Goal: Transaction & Acquisition: Register for event/course

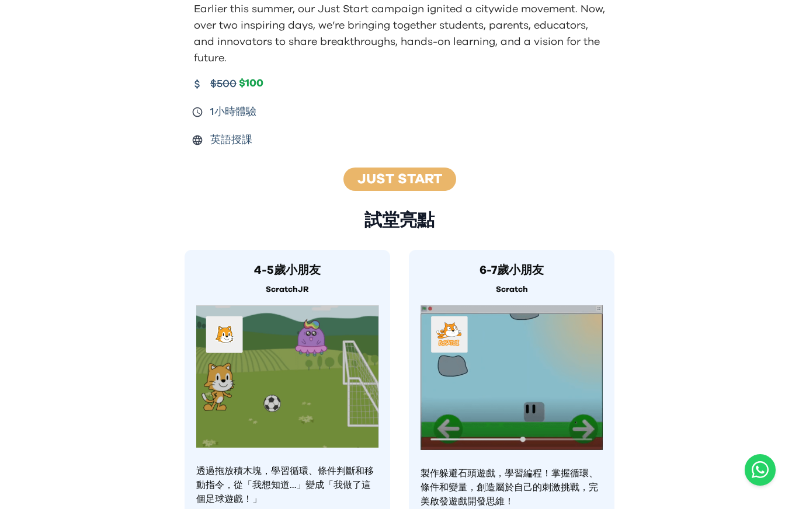
scroll to position [284, 0]
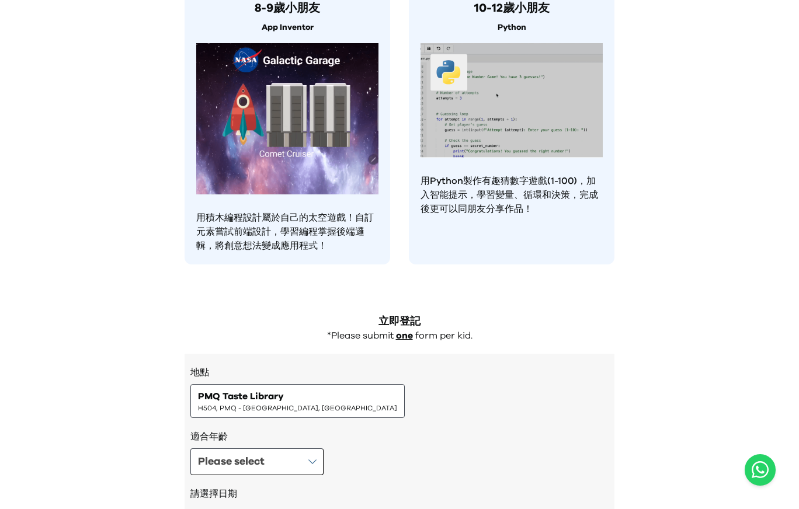
scroll to position [1059, 0]
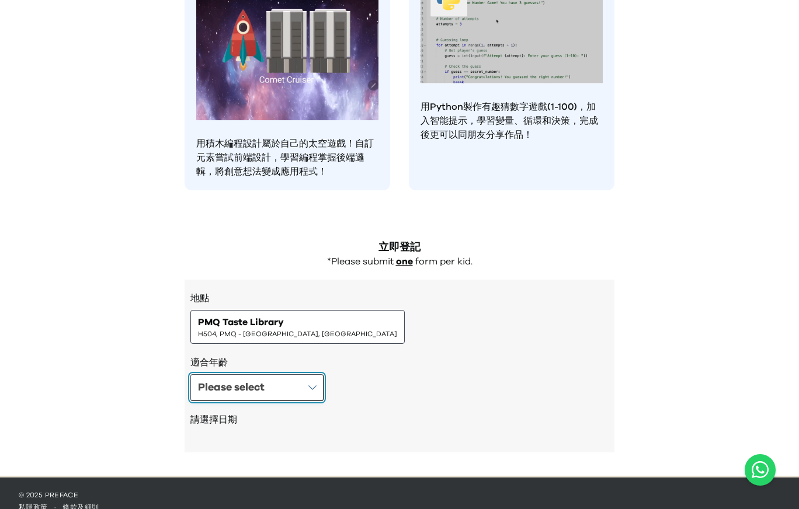
click at [225, 380] on div "Please select" at bounding box center [231, 388] width 67 height 16
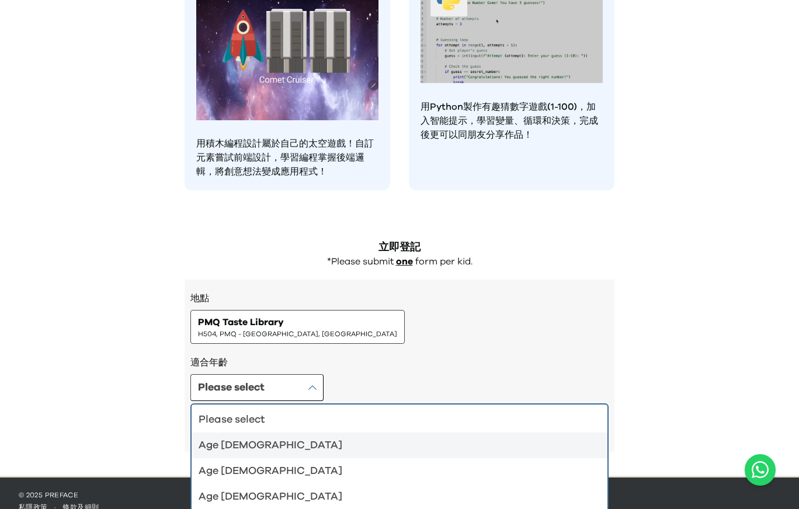
click at [258, 437] on div "Age 4-5" at bounding box center [393, 445] width 388 height 16
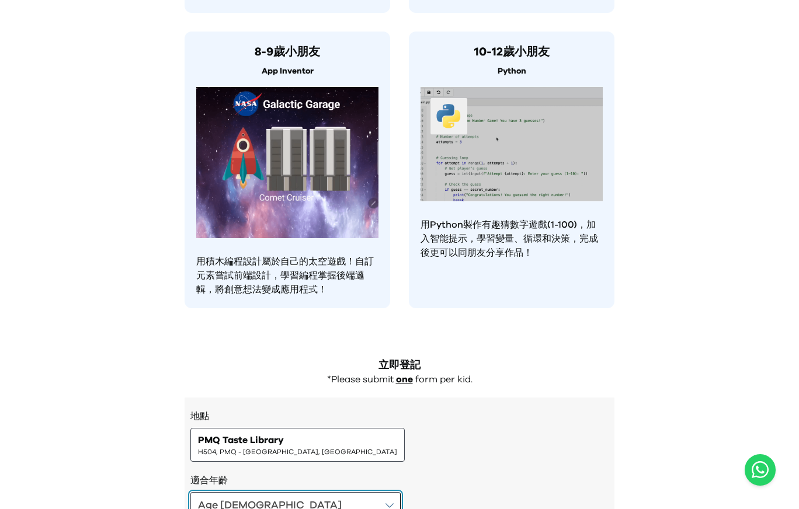
scroll to position [1117, 0]
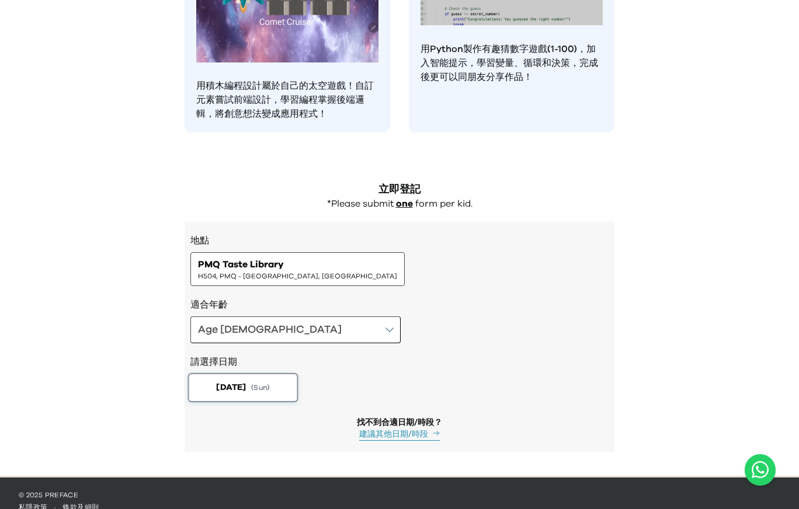
click at [232, 382] on button "2025-08-24 ( Sun )" at bounding box center [243, 387] width 110 height 29
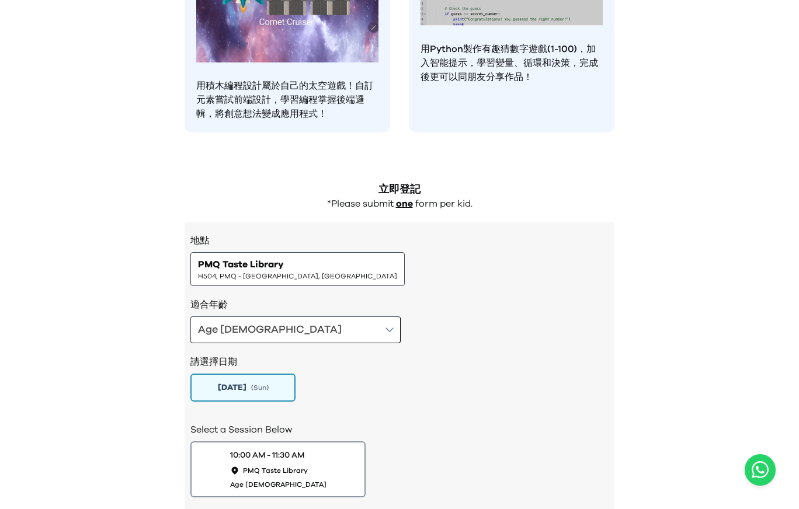
scroll to position [1213, 0]
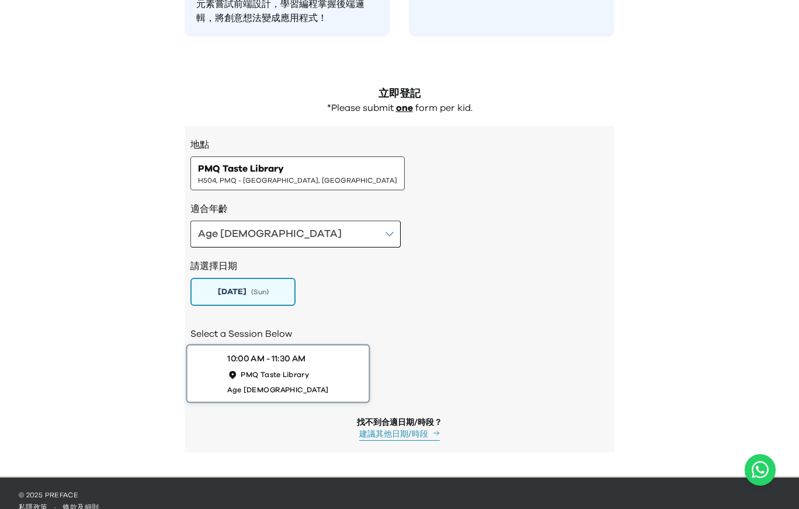
click at [315, 367] on div "10:00 AM - 11:30 AM PMQ Taste Library Age 4-5" at bounding box center [277, 373] width 101 height 41
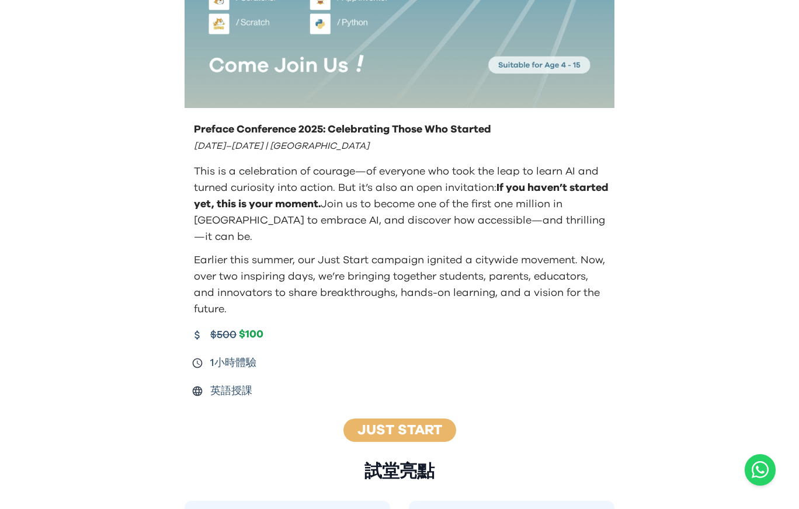
scroll to position [217, 0]
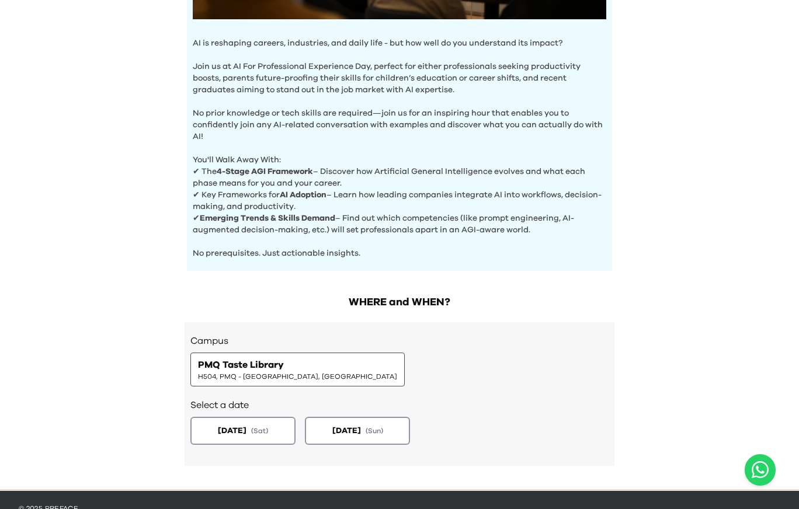
scroll to position [389, 0]
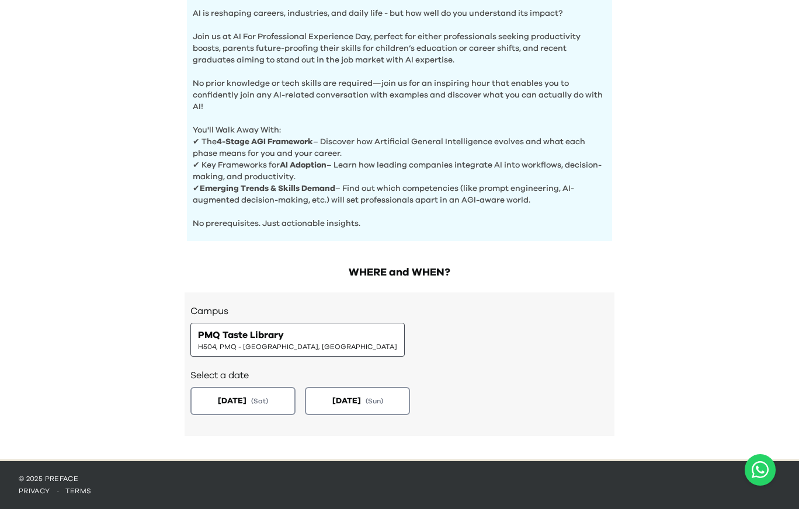
click at [259, 157] on p "✔ The 4-Stage AGI Framework – Discover how Artificial General Intelligence evol…" at bounding box center [399, 147] width 413 height 23
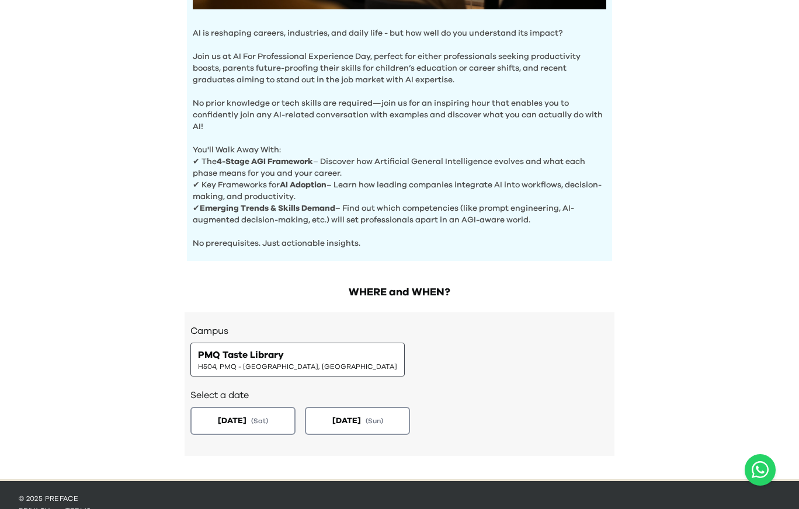
scroll to position [368, 0]
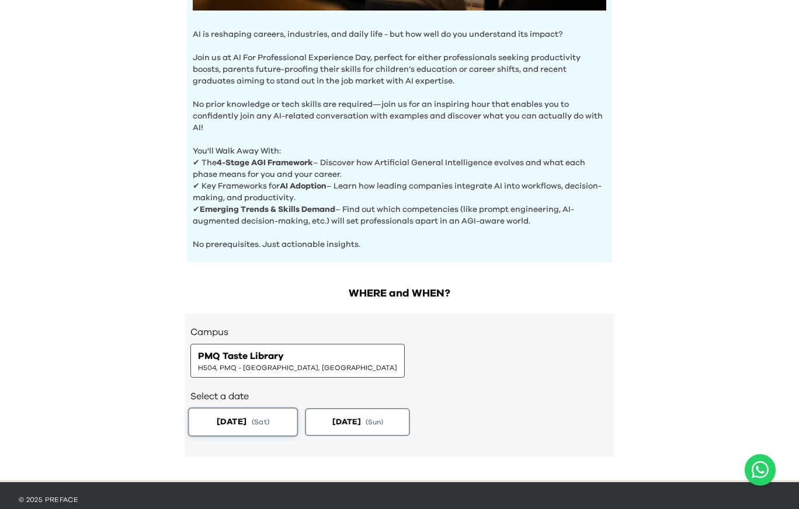
click at [281, 426] on button "2025-08-23 ( Sat )" at bounding box center [243, 422] width 110 height 29
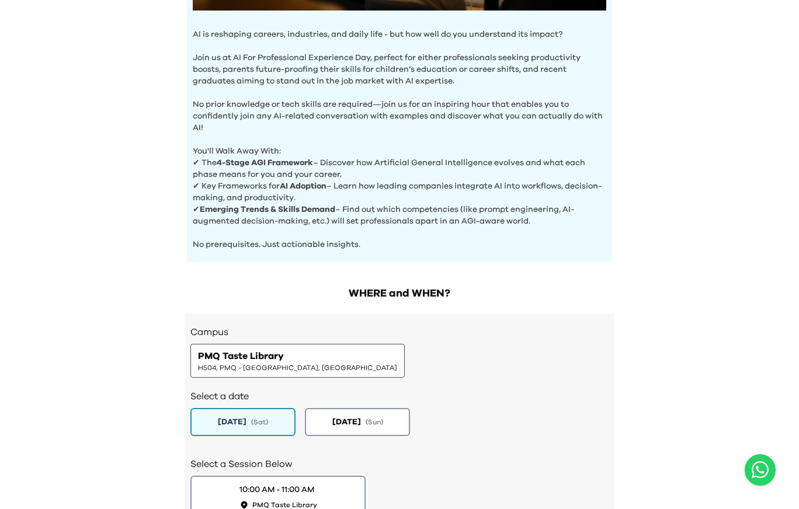
scroll to position [471, 0]
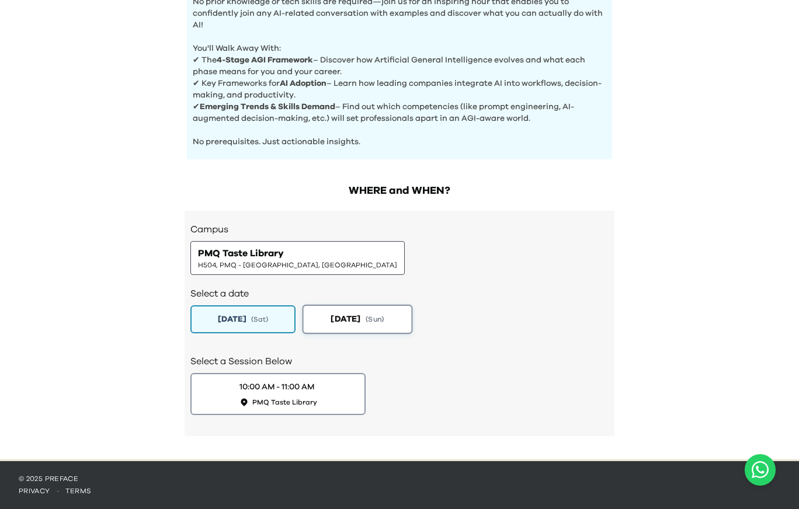
click at [357, 319] on span "[DATE]" at bounding box center [346, 319] width 30 height 12
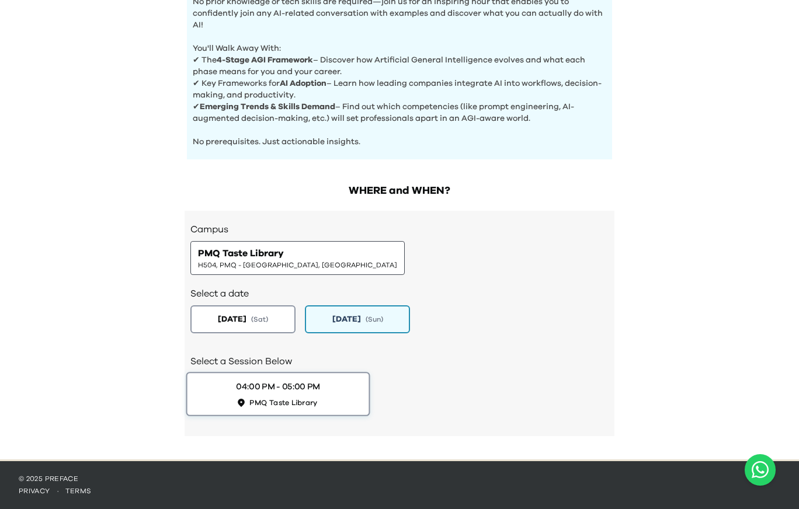
click at [272, 394] on div "04:00 PM - 05:00 PM PMQ Taste Library" at bounding box center [278, 394] width 84 height 27
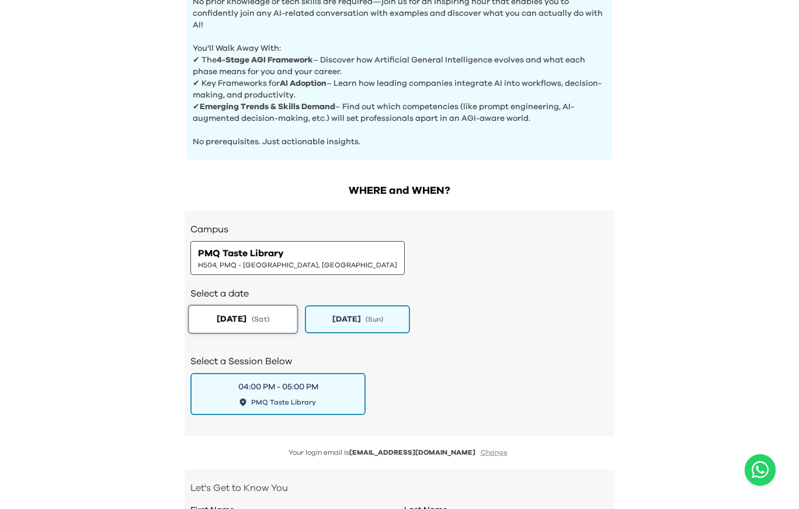
click at [269, 314] on span "( Sat )" at bounding box center [261, 319] width 18 height 10
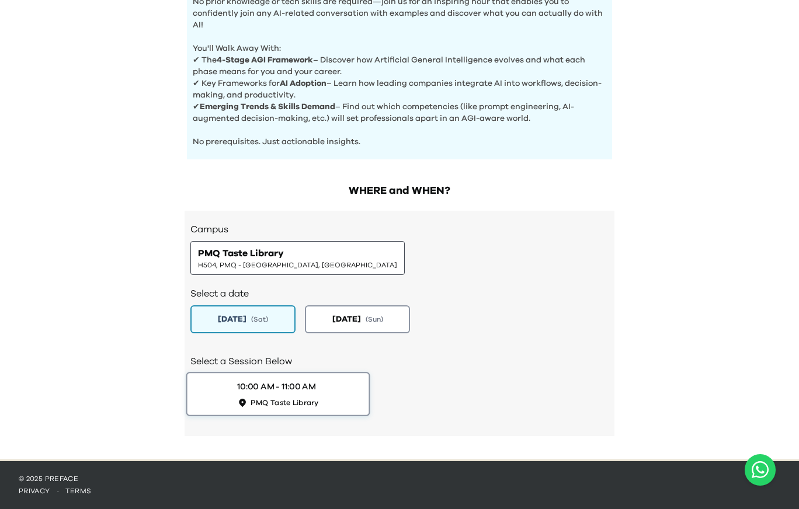
click at [268, 374] on button "10:00 AM - 11:00 AM PMQ Taste Library" at bounding box center [278, 394] width 184 height 44
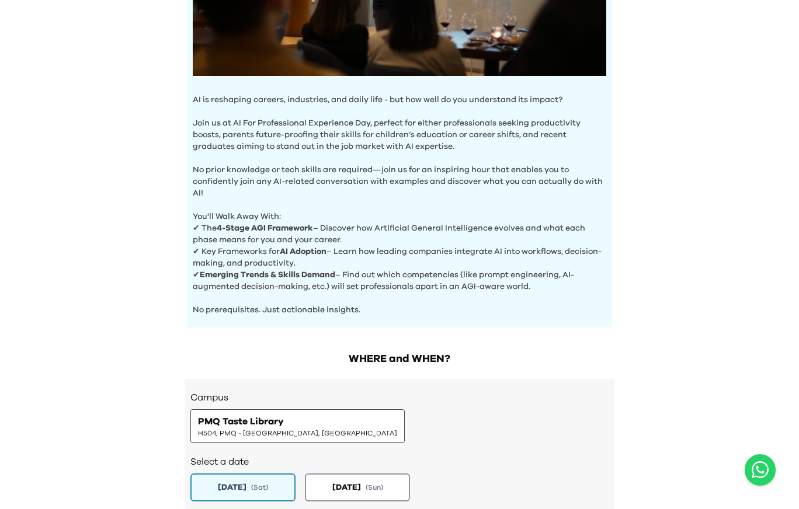
scroll to position [115, 0]
